Goal: Transaction & Acquisition: Download file/media

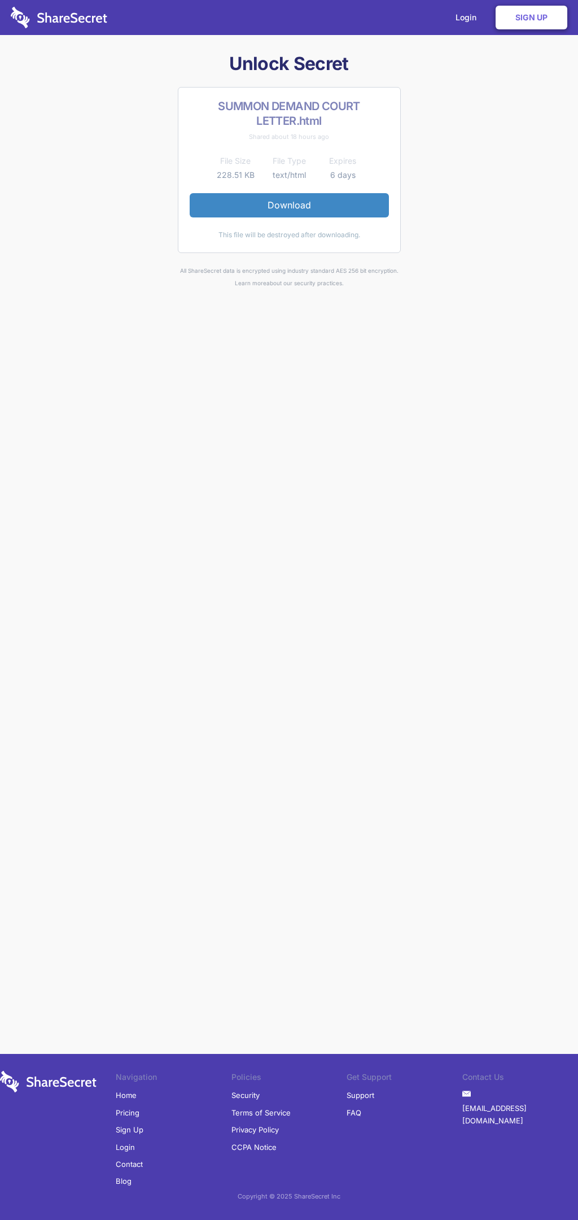
click at [289, 205] on link "Download" at bounding box center [289, 205] width 199 height 24
